Goal: Information Seeking & Learning: Learn about a topic

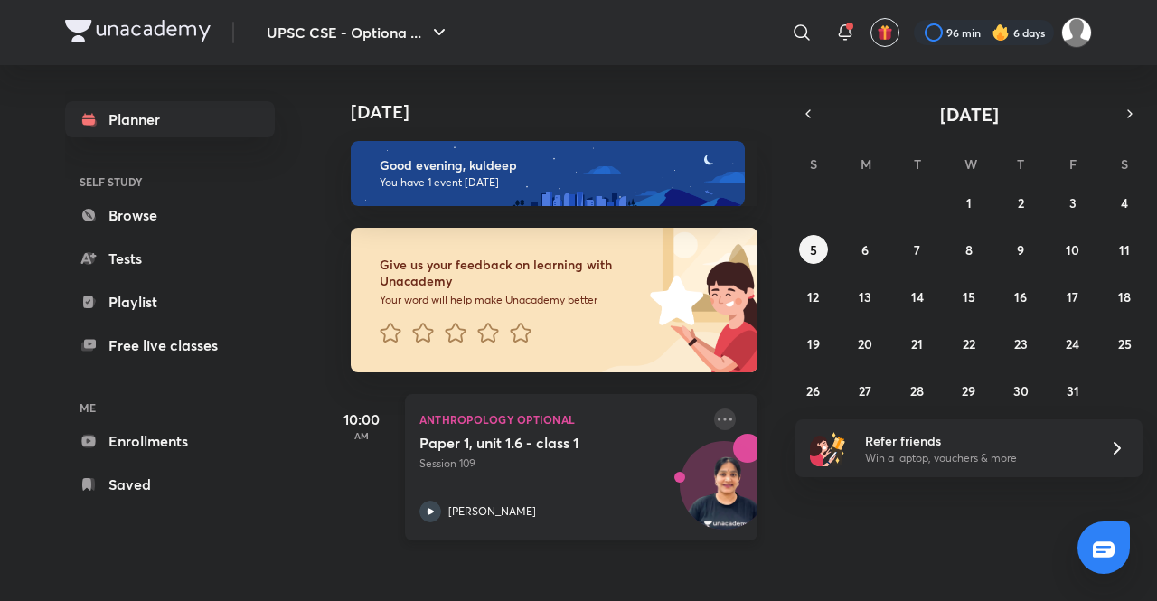
click at [714, 418] on icon at bounding box center [725, 420] width 22 height 22
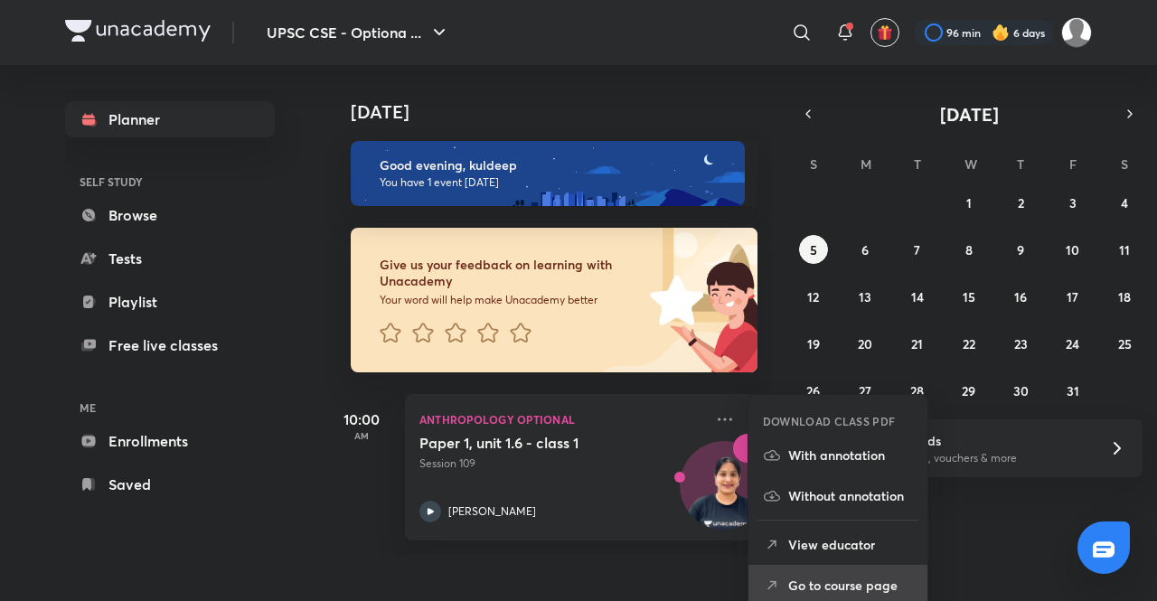
click at [862, 580] on p "Go to course page" at bounding box center [850, 585] width 125 height 19
